Goal: Transaction & Acquisition: Purchase product/service

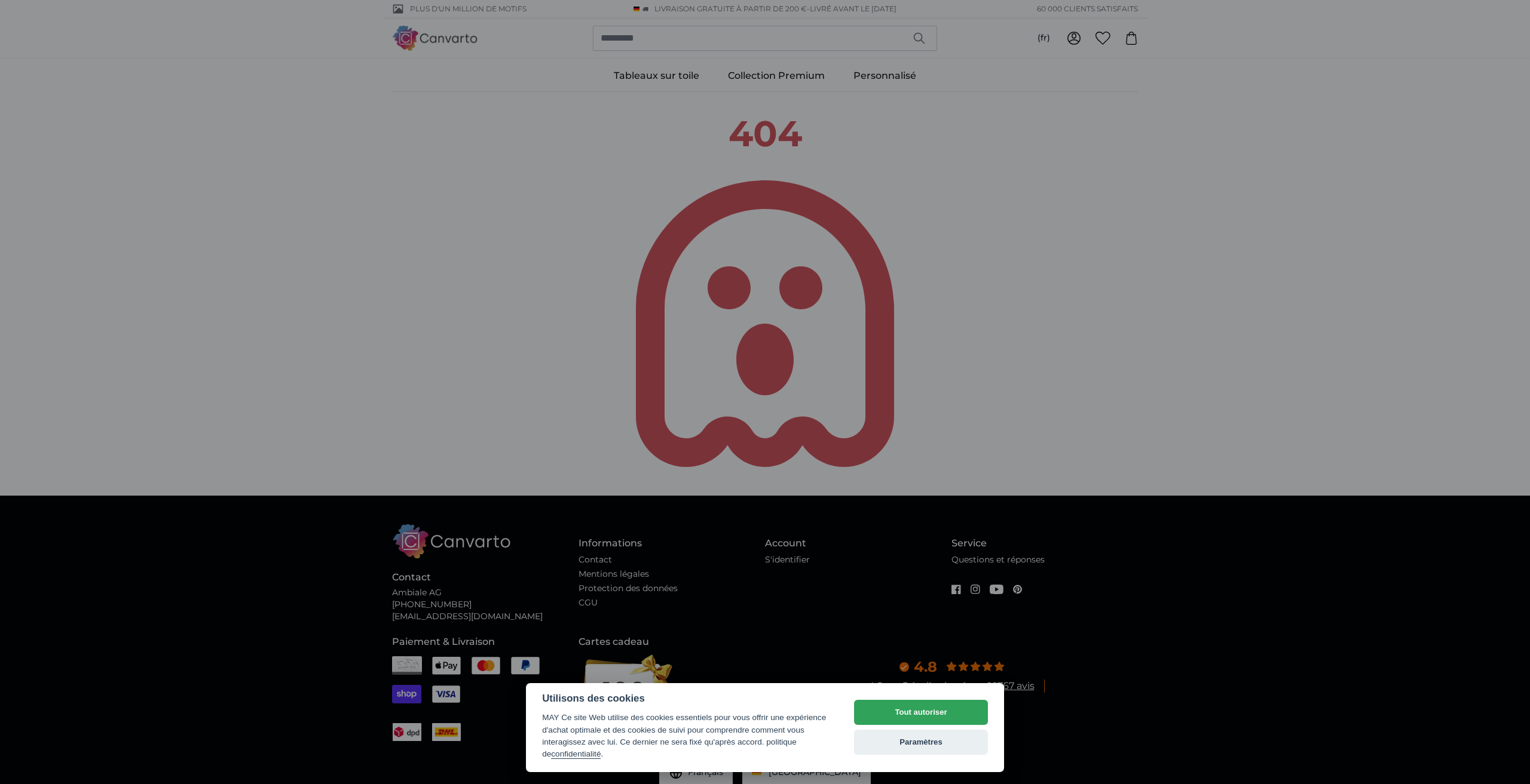
select select "**"
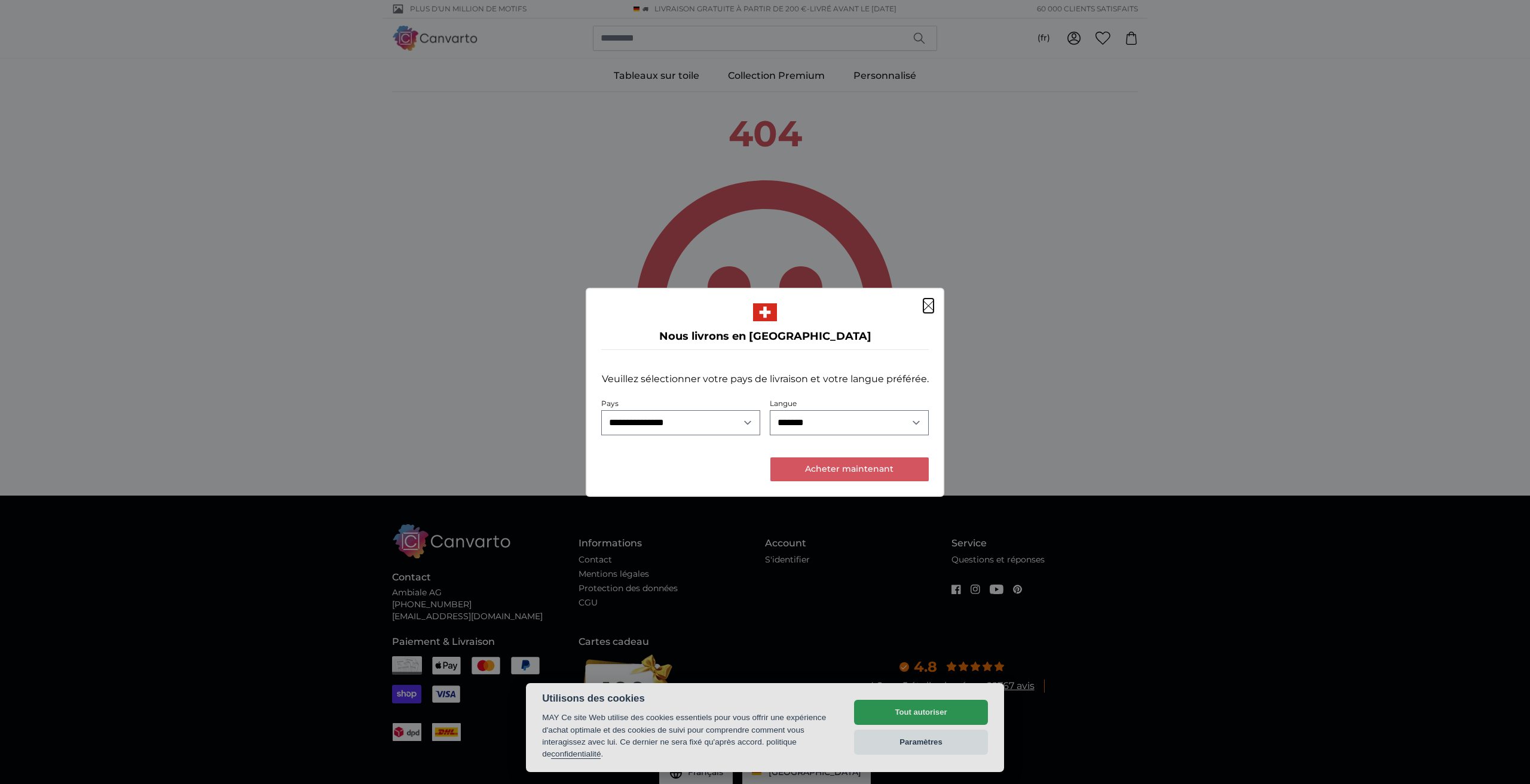
click at [933, 303] on dialog "**********" at bounding box center [765, 392] width 358 height 209
click at [933, 306] on icon "Fermer" at bounding box center [928, 306] width 10 height 10
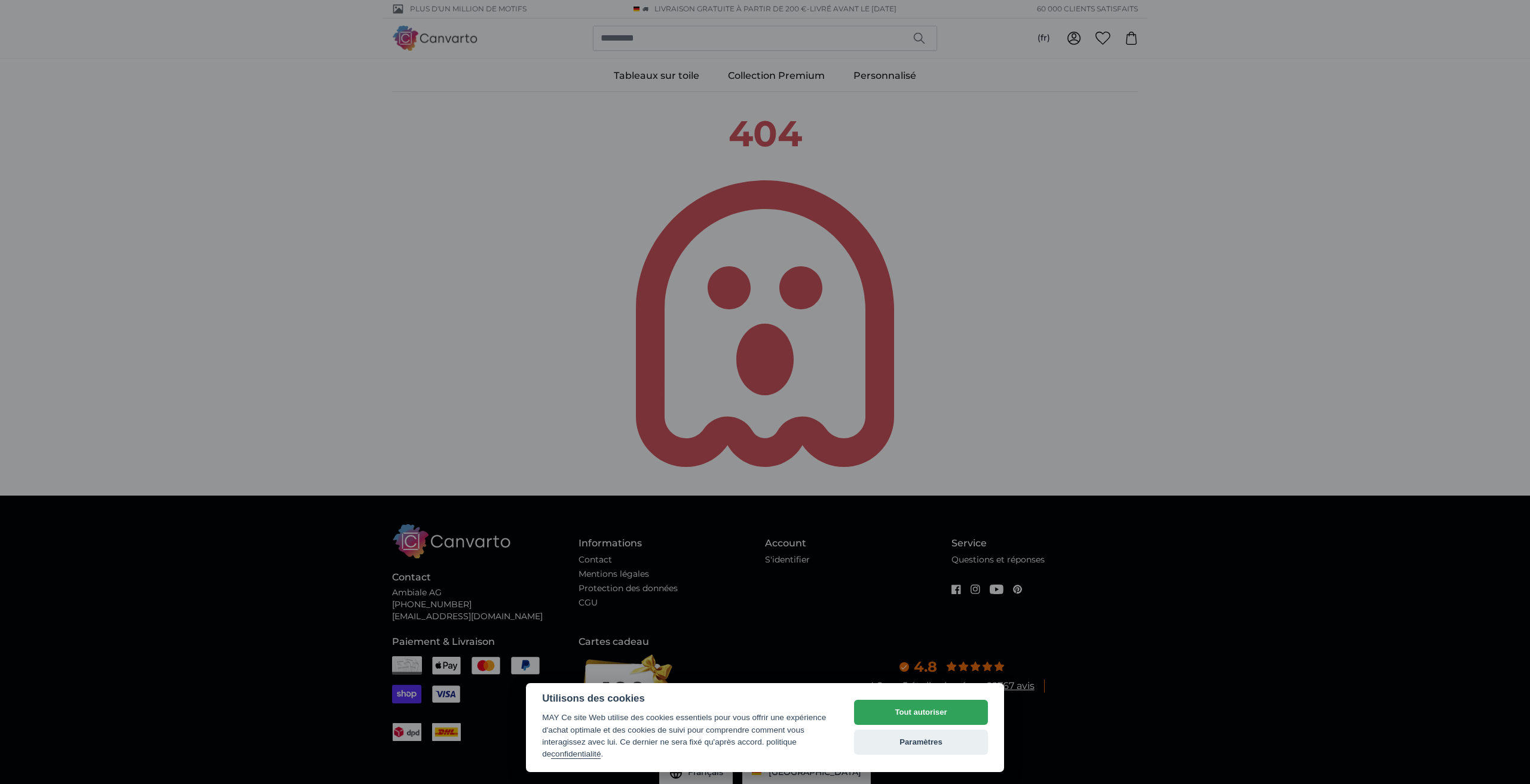
click at [576, 577] on div at bounding box center [765, 392] width 1530 height 784
click at [864, 129] on div at bounding box center [765, 392] width 1530 height 784
click at [438, 37] on div at bounding box center [765, 392] width 1530 height 784
click at [927, 710] on button "Tout autoriser" at bounding box center [921, 712] width 134 height 25
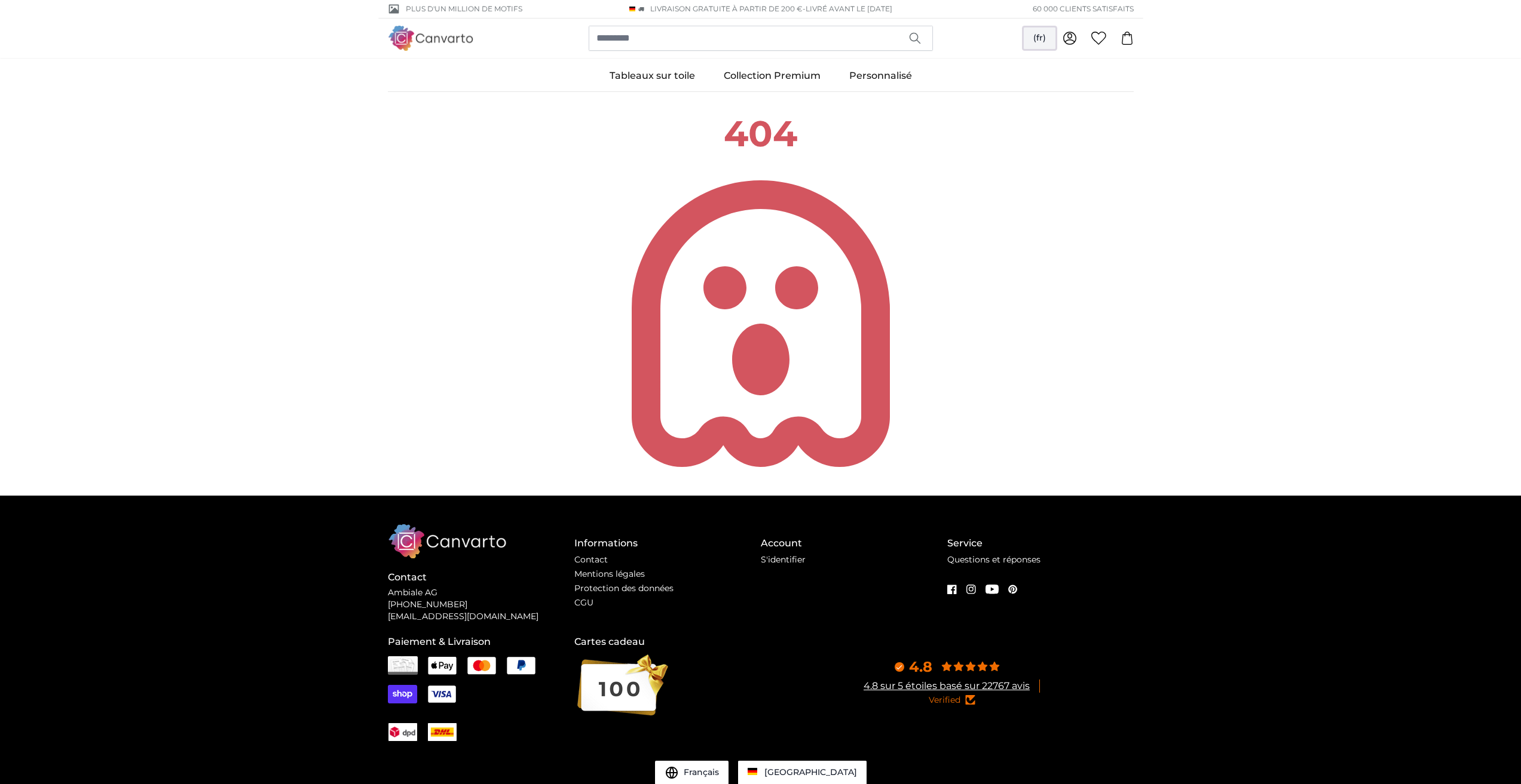
click at [1031, 35] on button "(fr)" at bounding box center [1039, 38] width 31 height 22
click at [1025, 89] on link "Deutsch" at bounding box center [1039, 89] width 105 height 22
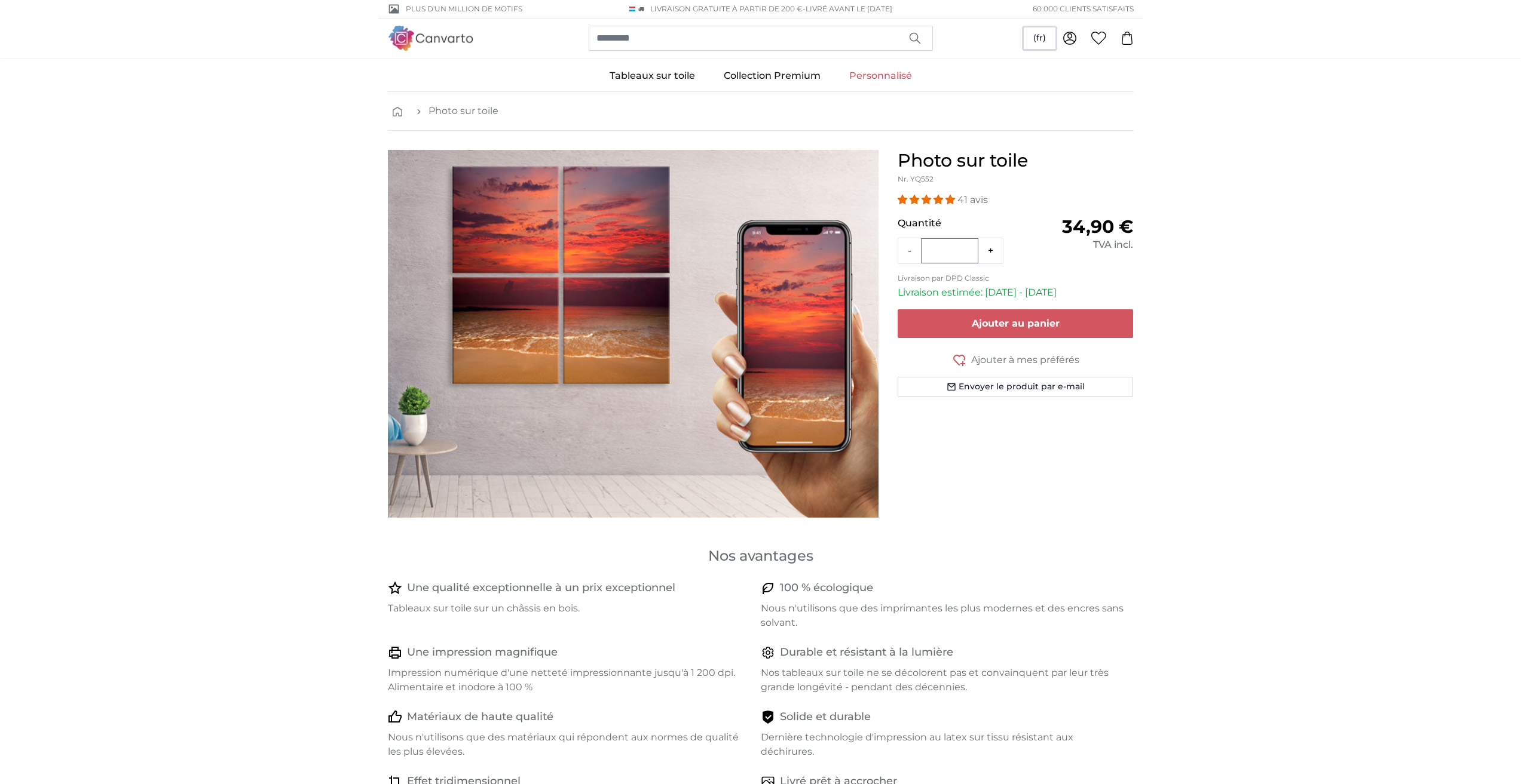
click at [1048, 39] on button "(fr)" at bounding box center [1039, 38] width 31 height 22
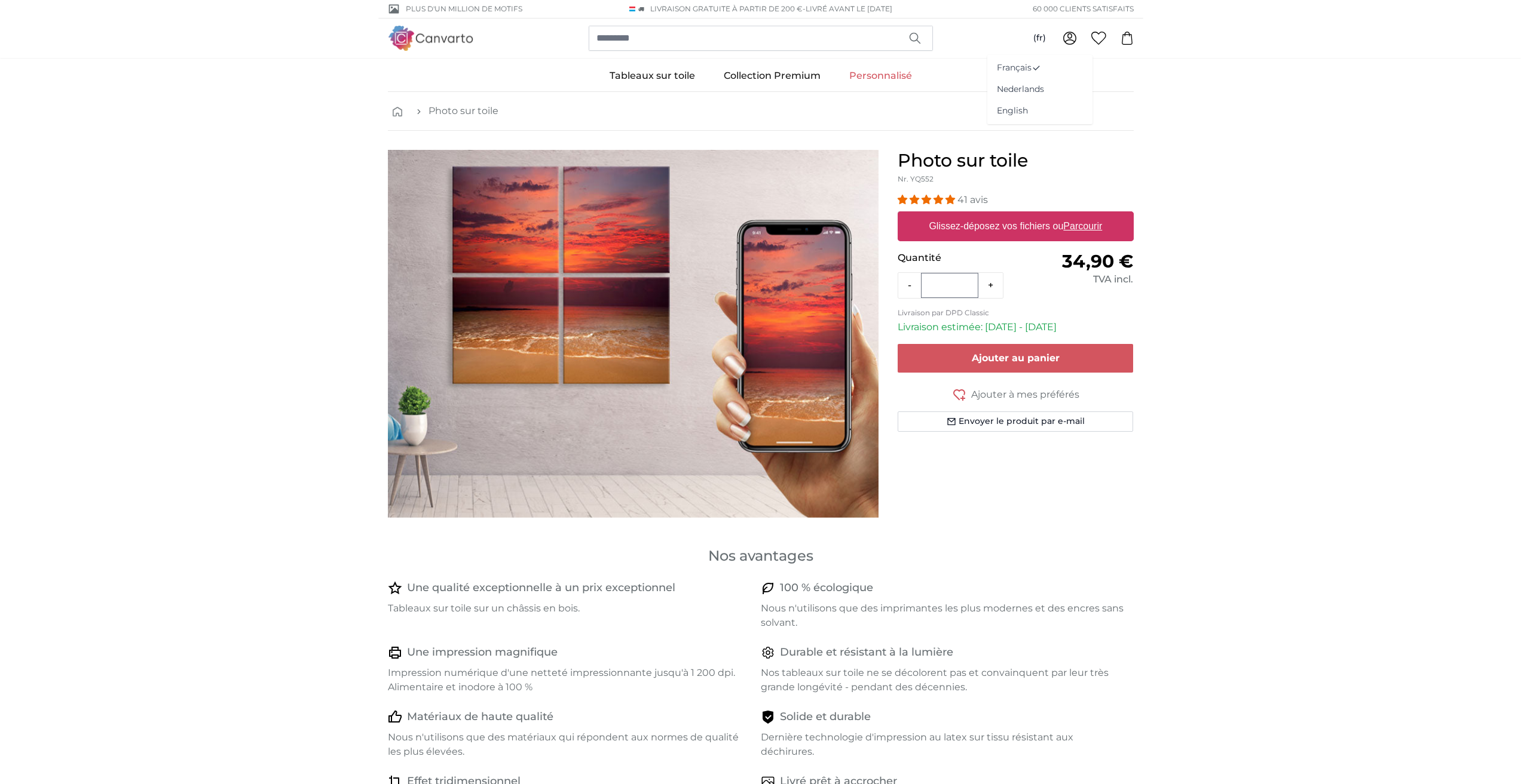
click at [982, 362] on span "Ajouter au panier" at bounding box center [1015, 358] width 88 height 12
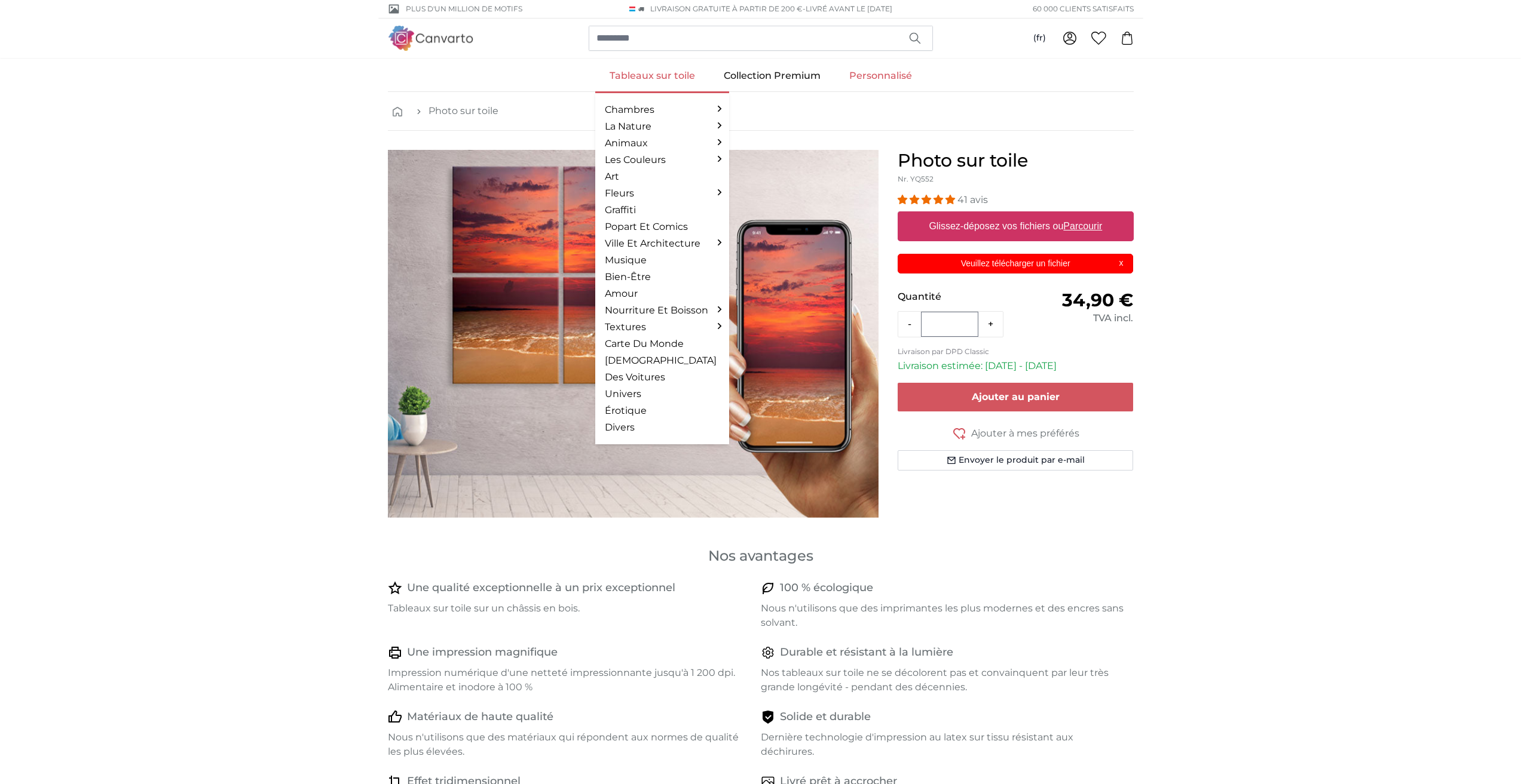
click at [646, 65] on link "Tableaux sur toile" at bounding box center [652, 76] width 114 height 31
